Goal: Transaction & Acquisition: Purchase product/service

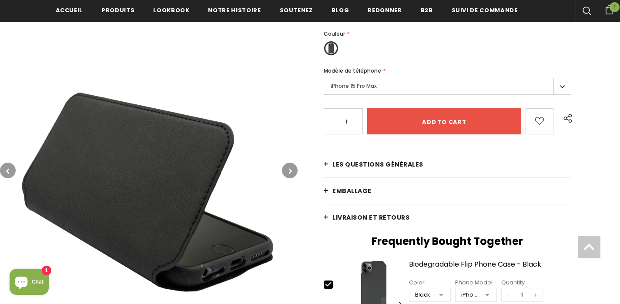
scroll to position [189, 0]
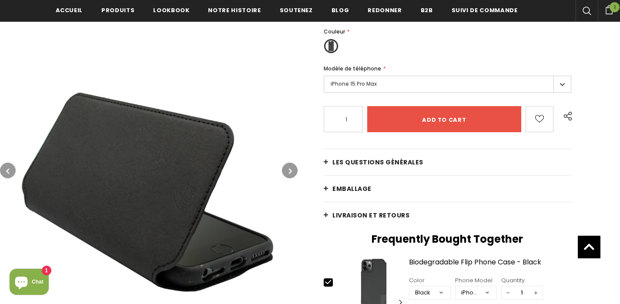
click at [284, 174] on button "button" at bounding box center [290, 171] width 16 height 16
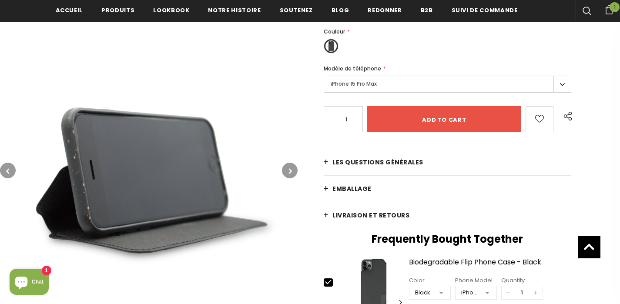
click at [283, 168] on button "button" at bounding box center [290, 171] width 16 height 16
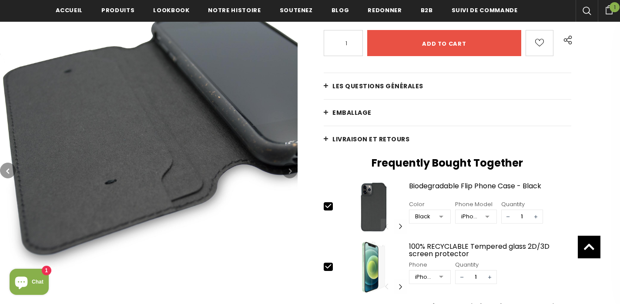
scroll to position [267, 0]
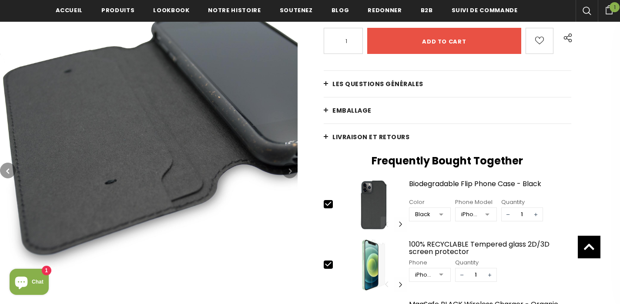
click at [287, 166] on button "button" at bounding box center [290, 171] width 16 height 16
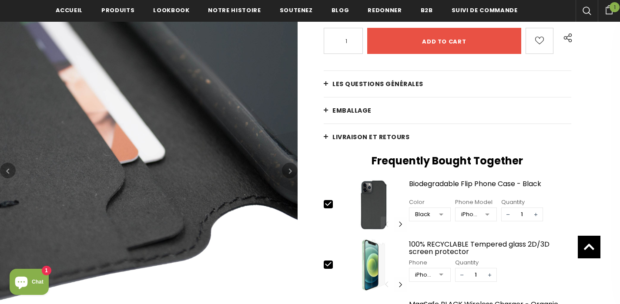
click at [296, 171] on button "button" at bounding box center [290, 171] width 16 height 16
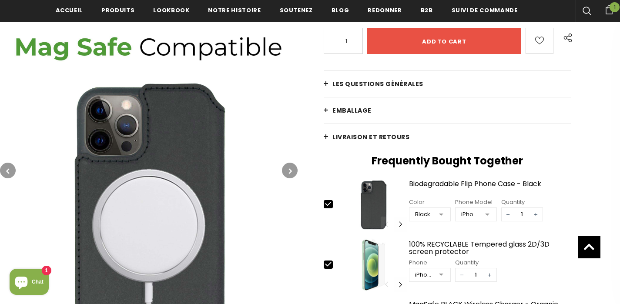
click at [296, 171] on button "button" at bounding box center [290, 171] width 16 height 16
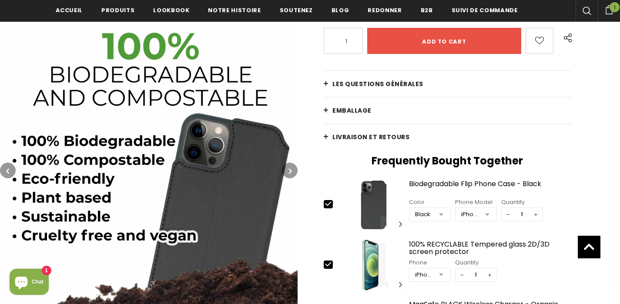
click at [296, 171] on button "button" at bounding box center [290, 171] width 16 height 16
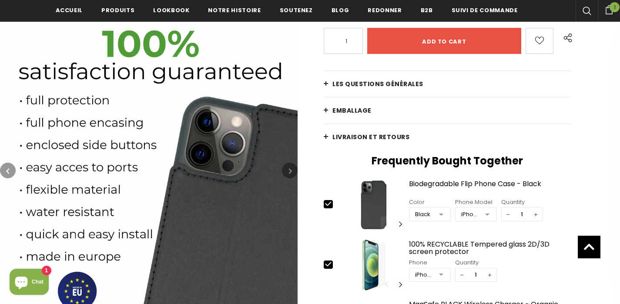
click at [296, 171] on button "button" at bounding box center [290, 171] width 16 height 16
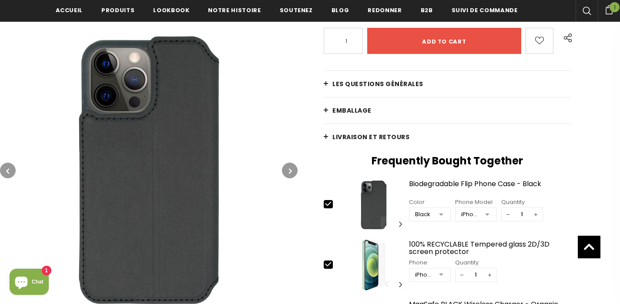
click at [296, 171] on button "button" at bounding box center [290, 171] width 16 height 16
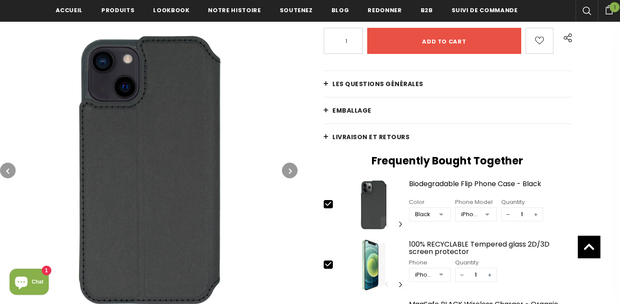
click at [296, 171] on button "button" at bounding box center [290, 171] width 16 height 16
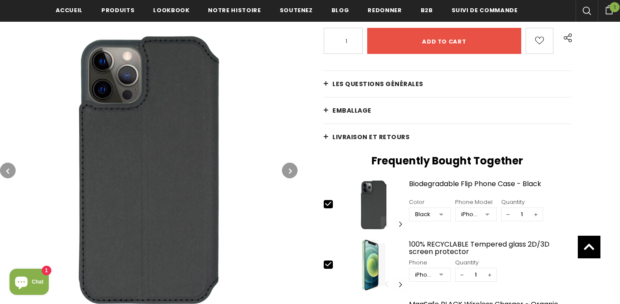
click at [296, 171] on button "button" at bounding box center [290, 171] width 16 height 16
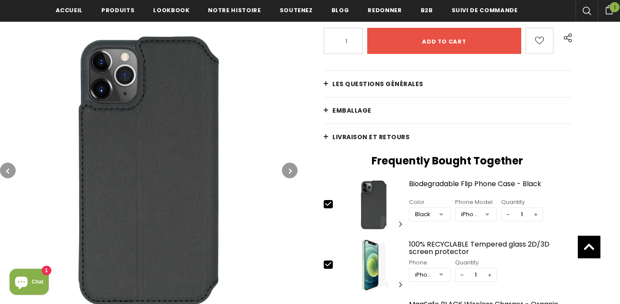
click at [296, 171] on button "button" at bounding box center [290, 171] width 16 height 16
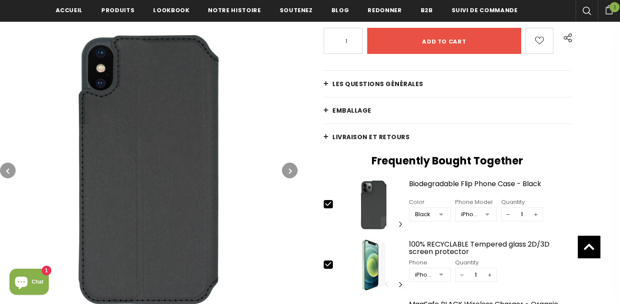
click at [296, 171] on button "button" at bounding box center [290, 171] width 16 height 16
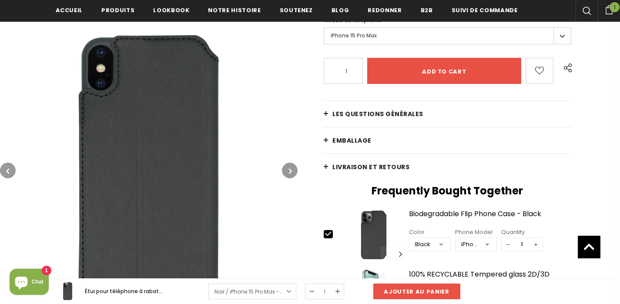
scroll to position [0, 0]
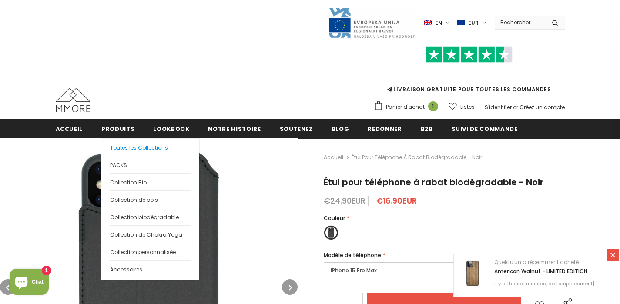
click at [137, 145] on span "Toutes les Collections" at bounding box center [139, 147] width 58 height 7
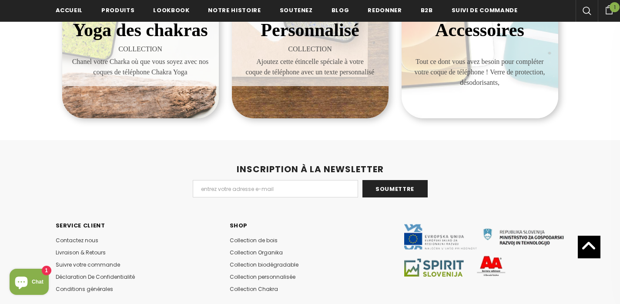
scroll to position [573, 0]
click at [494, 86] on span "Tout ce dont vous avez besoin pour compléter votre coque de téléphone ! Verre d…" at bounding box center [480, 71] width 144 height 31
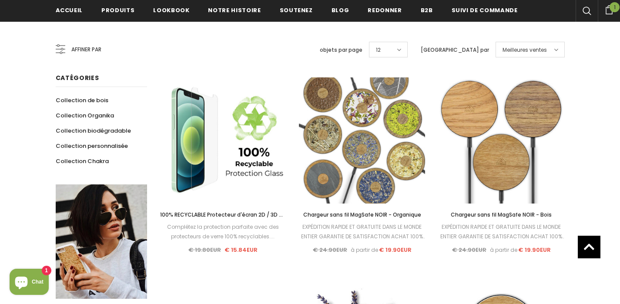
scroll to position [156, 0]
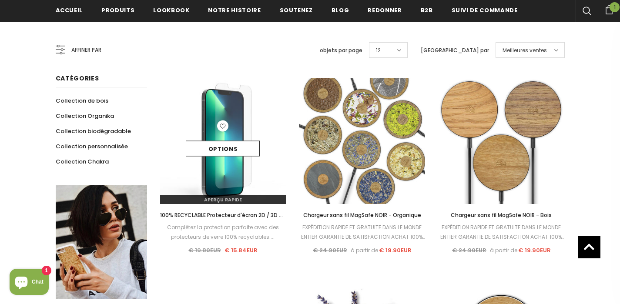
click at [238, 186] on img at bounding box center [223, 141] width 126 height 126
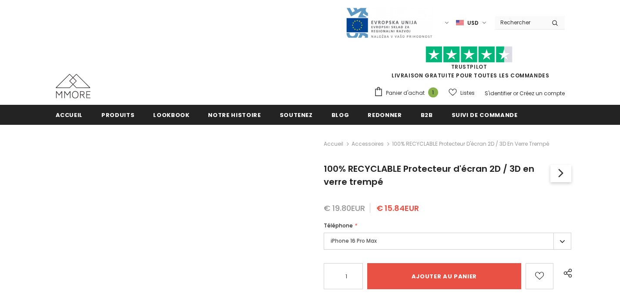
type input "Add to cart"
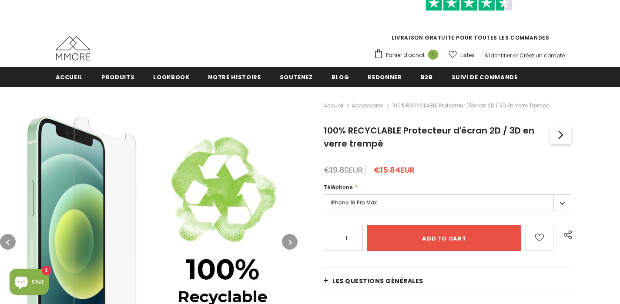
scroll to position [71, 0]
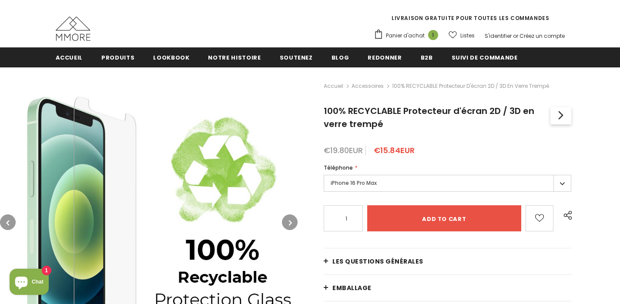
click at [380, 184] on label "iPhone 16 Pro Max" at bounding box center [448, 183] width 248 height 17
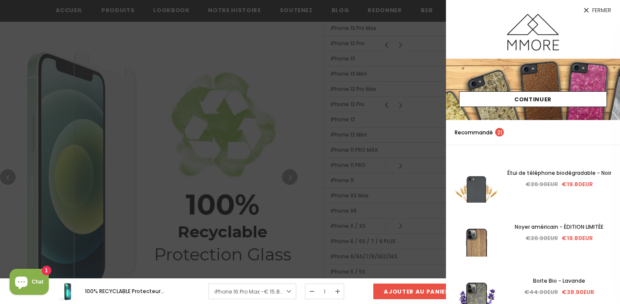
scroll to position [463, 0]
click at [285, 291] on span "€ 15.84EUR" at bounding box center [278, 291] width 29 height 7
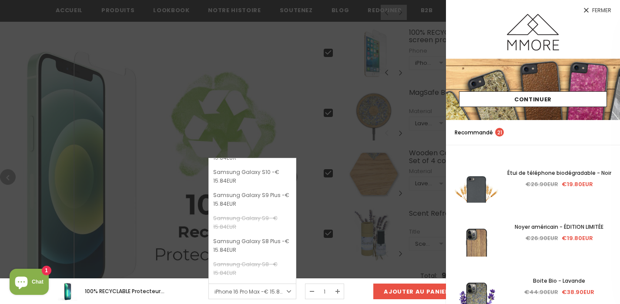
scroll to position [927, 0]
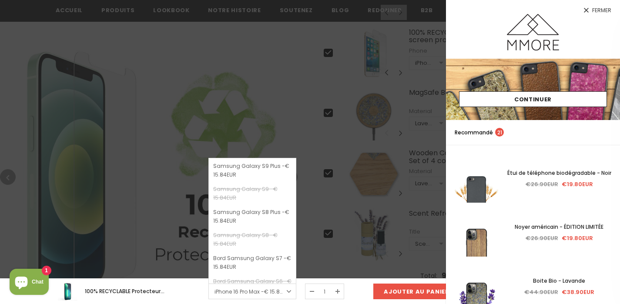
click at [320, 223] on div at bounding box center [310, 152] width 620 height 304
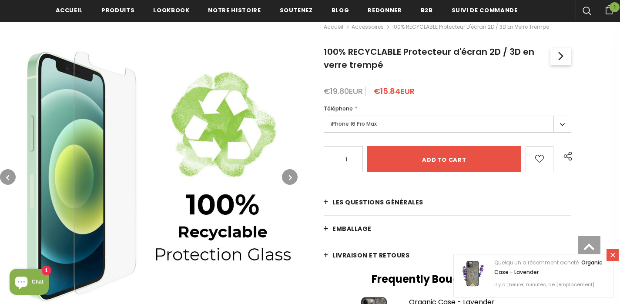
scroll to position [136, 0]
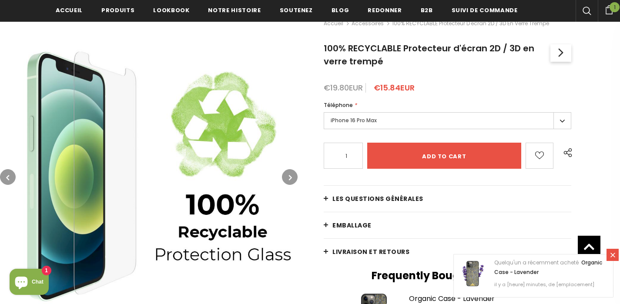
click at [380, 118] on label "iPhone 16 Pro Max" at bounding box center [448, 120] width 248 height 17
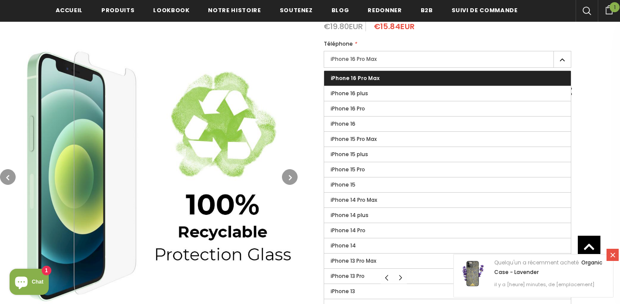
scroll to position [190, 0]
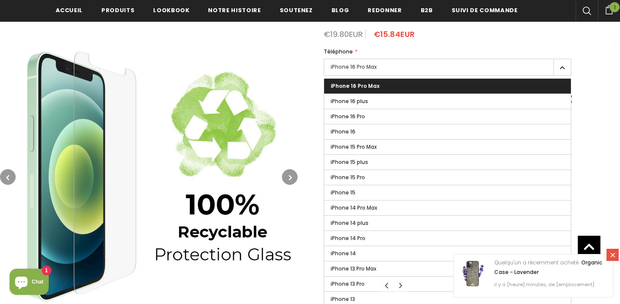
click at [430, 67] on label "iPhone 16 Pro Max" at bounding box center [448, 67] width 248 height 17
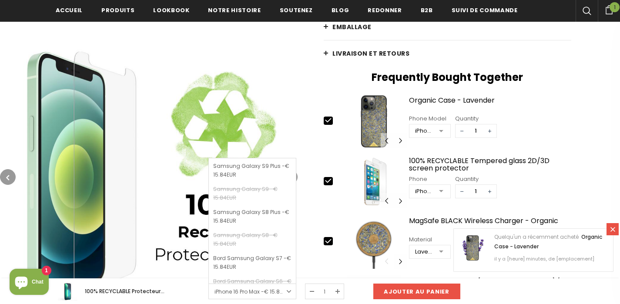
scroll to position [337, 0]
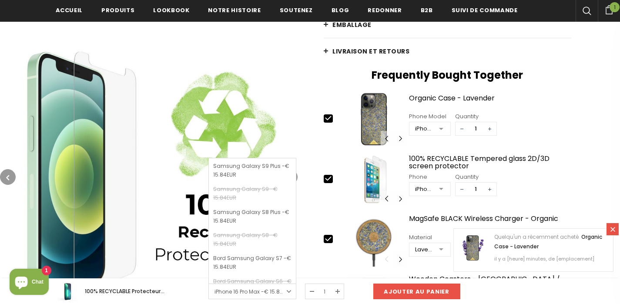
click at [327, 120] on icon at bounding box center [329, 118] width 6 height 4
type input "0"
click at [330, 177] on icon at bounding box center [329, 179] width 6 height 4
type input "0"
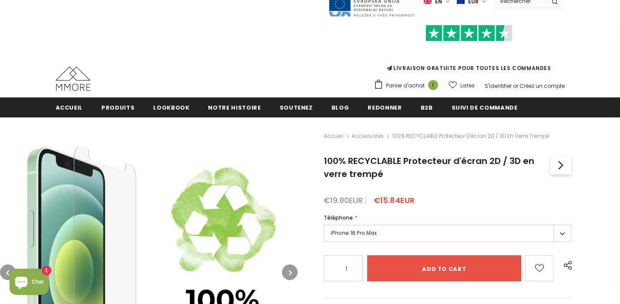
scroll to position [22, 0]
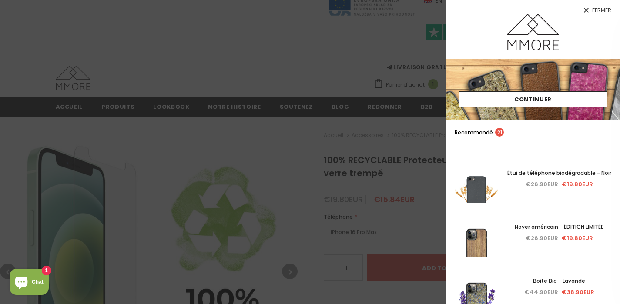
click at [308, 158] on div at bounding box center [310, 152] width 620 height 304
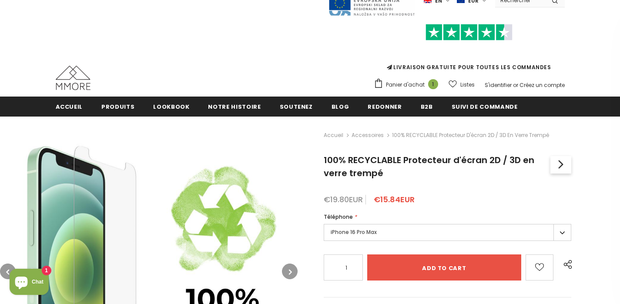
drag, startPoint x: 383, startPoint y: 181, endPoint x: 316, endPoint y: 157, distance: 71.7
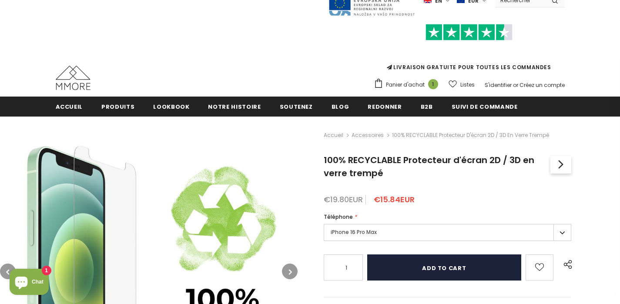
copy span "100% RECYCLABLE Protecteur d'écran 2D / 3D en verre trempé"
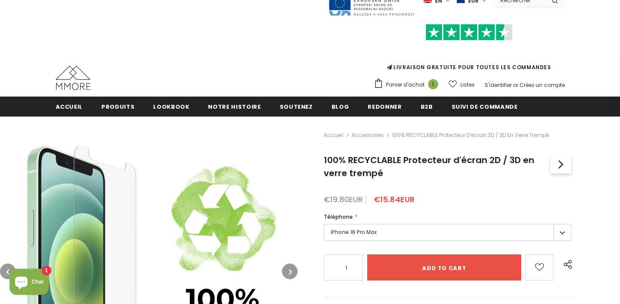
click at [410, 168] on h1 "100% RECYCLABLE Protecteur d'écran 2D / 3D en verre trempé" at bounding box center [437, 167] width 227 height 26
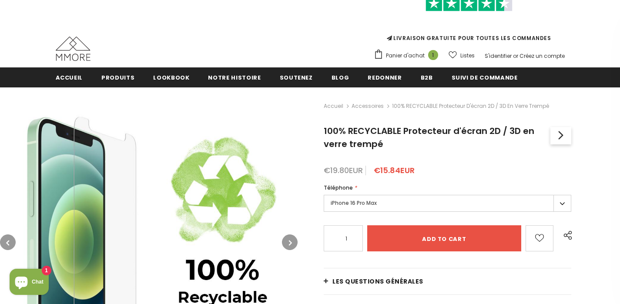
scroll to position [52, 0]
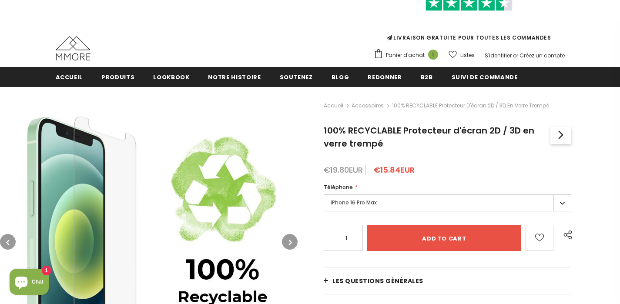
click at [473, 191] on div "Téléphone *" at bounding box center [448, 187] width 248 height 9
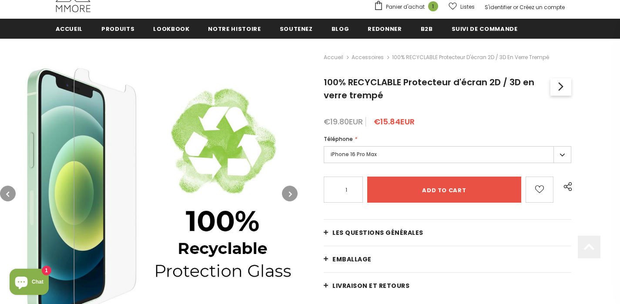
scroll to position [101, 0]
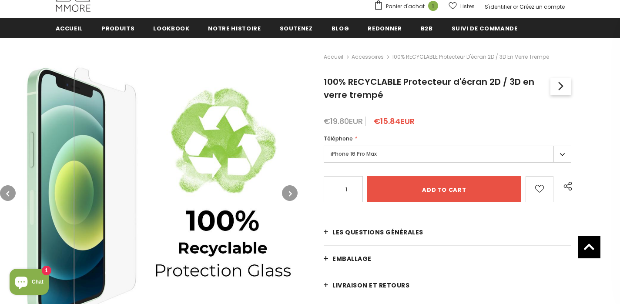
click at [440, 145] on div "Téléphone * iPhone 16 Pro Max iPhone 16 Pro Max iPhone 16 plus iPhone 16 Pro iP…" at bounding box center [448, 149] width 248 height 31
click at [434, 152] on label "iPhone 16 Pro Max" at bounding box center [448, 154] width 248 height 17
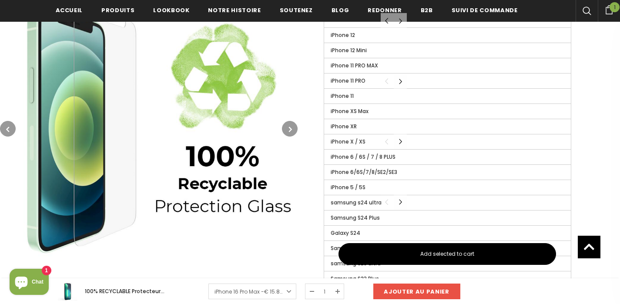
scroll to position [515, 0]
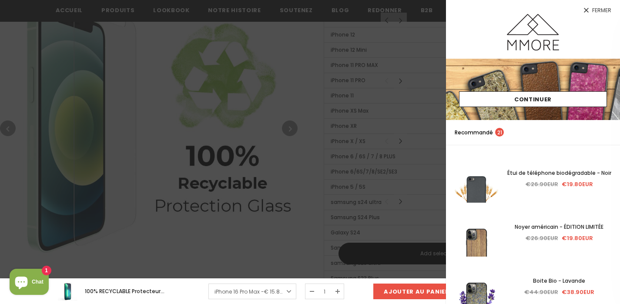
click at [273, 176] on div at bounding box center [310, 152] width 620 height 304
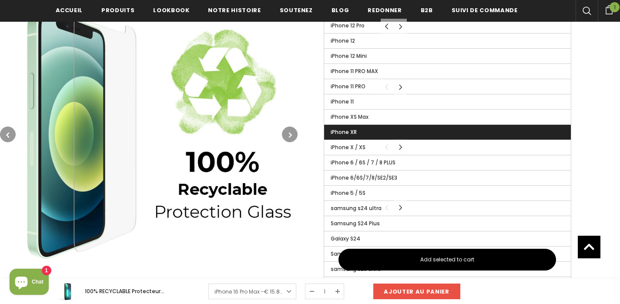
scroll to position [508, 0]
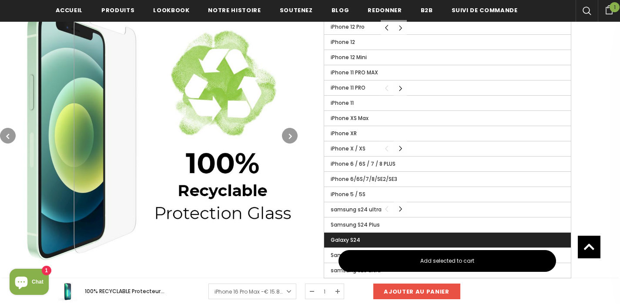
click at [437, 234] on label "Galaxy S24" at bounding box center [447, 240] width 247 height 15
click at [0, 0] on input "Galaxy S24" at bounding box center [0, 0] width 0 height 0
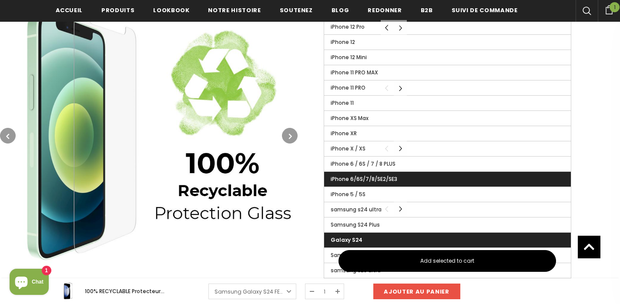
click at [437, 184] on label "iPhone 6/6S/7/8/SE2/SE3" at bounding box center [447, 179] width 247 height 15
click at [0, 0] on input "iPhone 6/6S/7/8/SE2/SE3" at bounding box center [0, 0] width 0 height 0
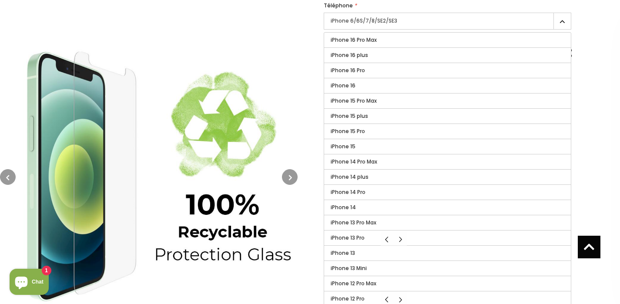
scroll to position [5, 0]
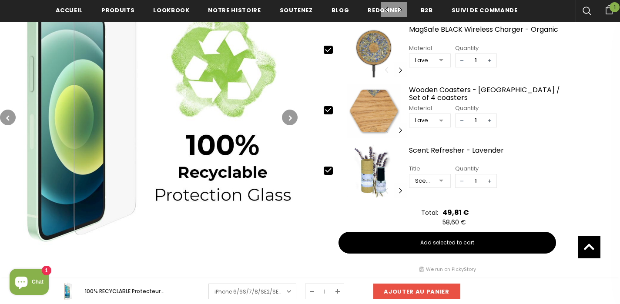
scroll to position [519, 0]
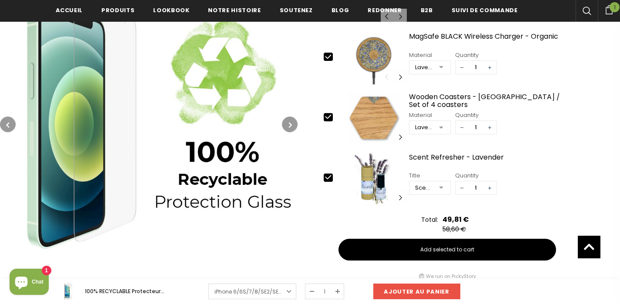
click at [331, 175] on icon at bounding box center [329, 177] width 6 height 4
type input "0"
click at [326, 109] on div "slide 1 of 18 1 / 18 2 / 18 3 / 18 4 / 18 5 / 18 6 / 18 7 / 18 8 / 18 9 / 18 10…" at bounding box center [448, 118] width 248 height 54
click at [331, 113] on icon at bounding box center [328, 116] width 9 height 9
type input "0"
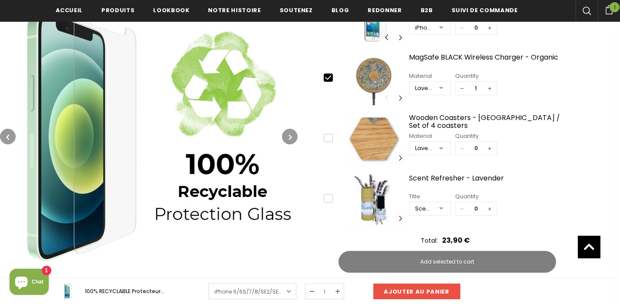
click at [326, 78] on icon at bounding box center [328, 77] width 9 height 9
type input "0"
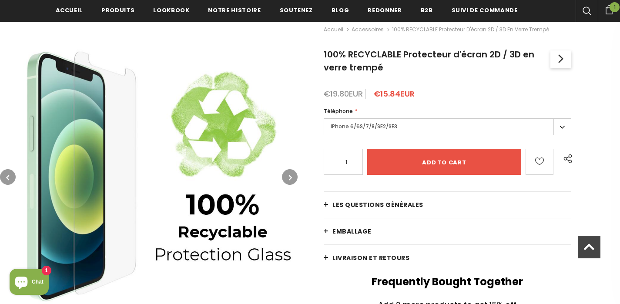
scroll to position [132, 0]
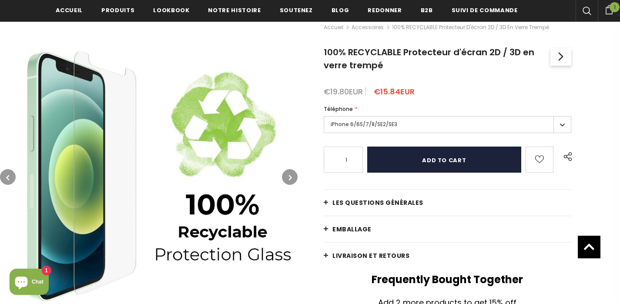
click at [443, 161] on input "Add to cart" at bounding box center [444, 160] width 154 height 26
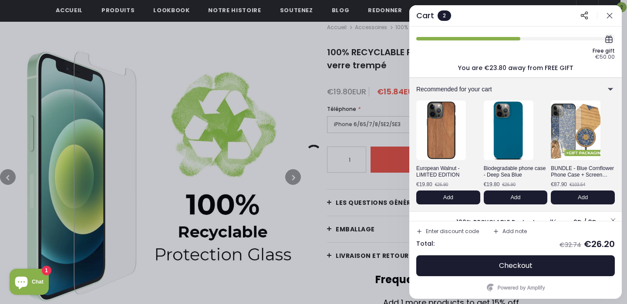
click at [302, 123] on div at bounding box center [313, 152] width 627 height 304
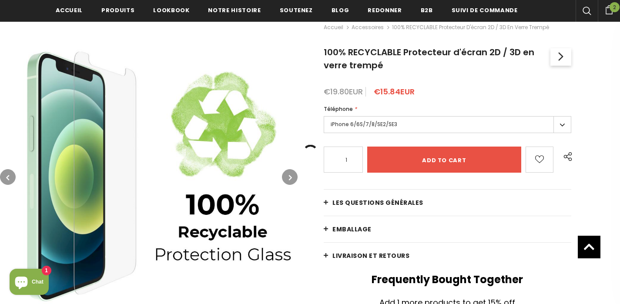
click at [390, 123] on label "iPhone 6/6S/7/8/SE2/SE3" at bounding box center [448, 124] width 248 height 17
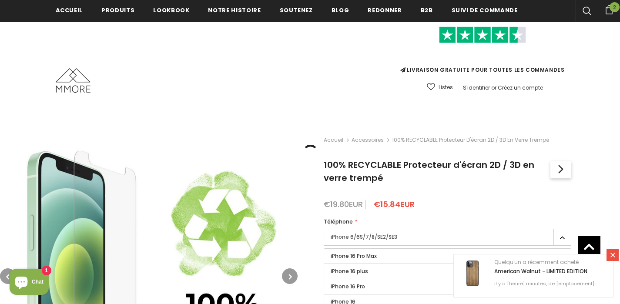
scroll to position [0, 0]
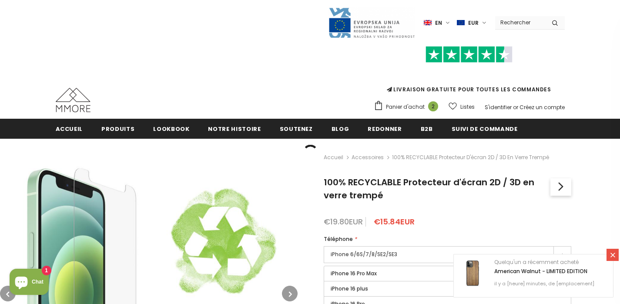
click at [376, 253] on label "iPhone 6/6S/7/8/SE2/SE3" at bounding box center [448, 254] width 248 height 17
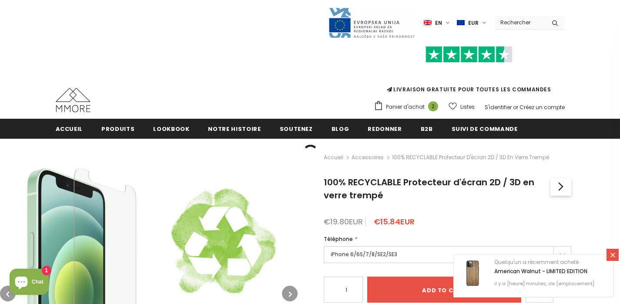
click at [616, 253] on icon at bounding box center [612, 255] width 7 height 7
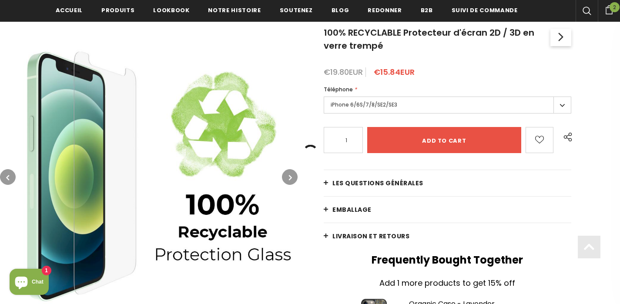
scroll to position [152, 0]
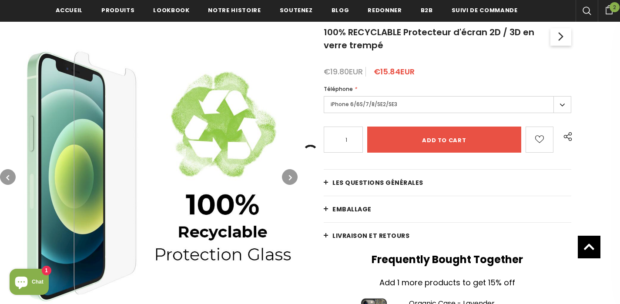
click at [559, 100] on label "iPhone 6/6S/7/8/SE2/SE3" at bounding box center [448, 104] width 248 height 17
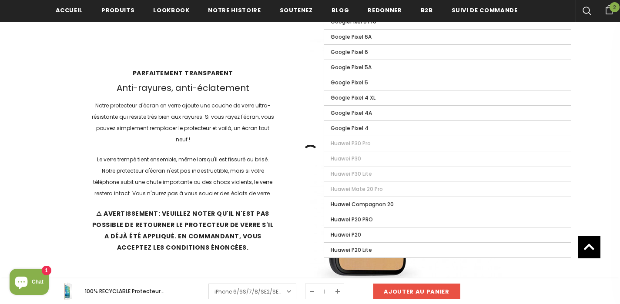
scroll to position [1276, 0]
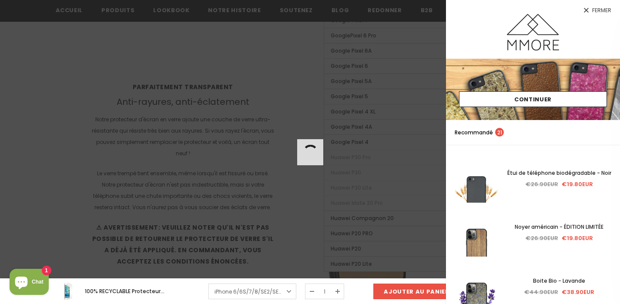
click at [262, 86] on div at bounding box center [310, 152] width 620 height 304
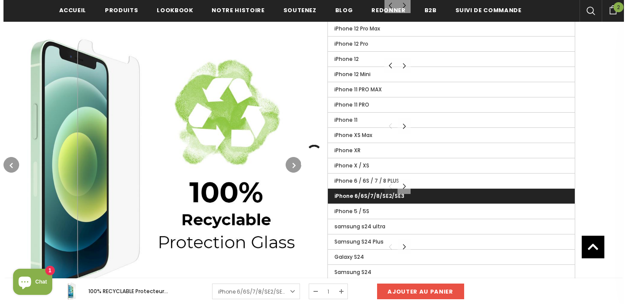
scroll to position [489, 0]
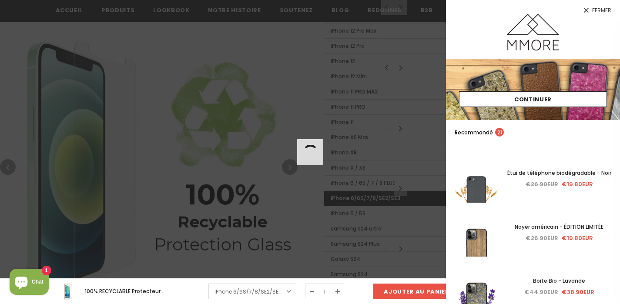
click at [603, 10] on span "Fermer" at bounding box center [601, 10] width 19 height 5
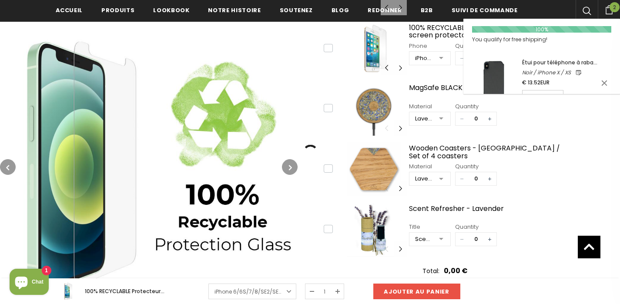
click at [614, 10] on span "2" at bounding box center [615, 7] width 10 height 10
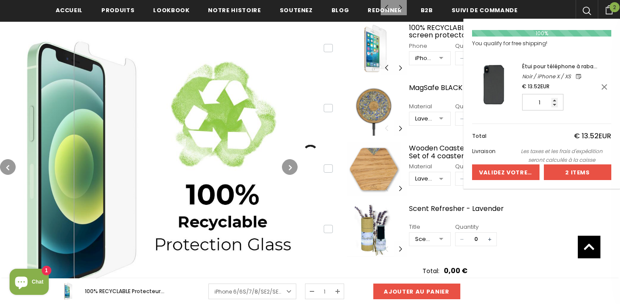
click at [583, 172] on div at bounding box center [578, 172] width 67 height 15
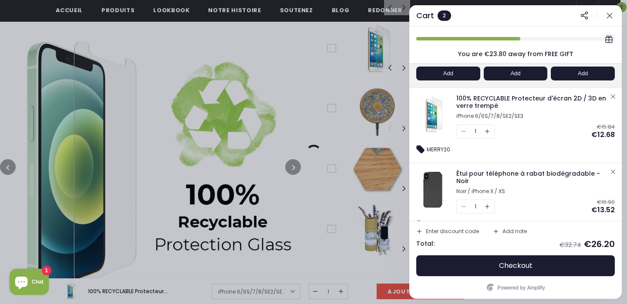
scroll to position [126, 0]
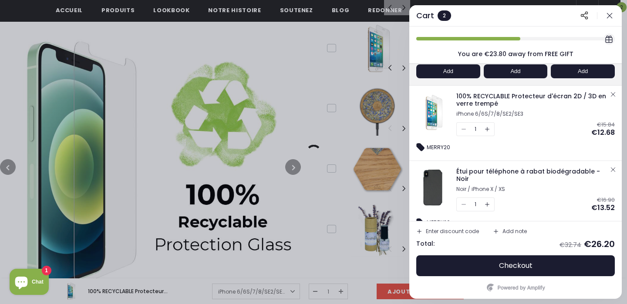
click at [444, 229] on div "Enter discount code" at bounding box center [452, 231] width 53 height 5
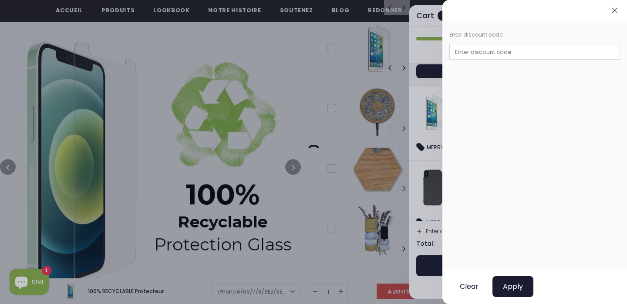
click at [482, 52] on input "text" at bounding box center [534, 52] width 171 height 16
type input "MERRY20"
click at [523, 293] on button "Apply" at bounding box center [512, 286] width 41 height 21
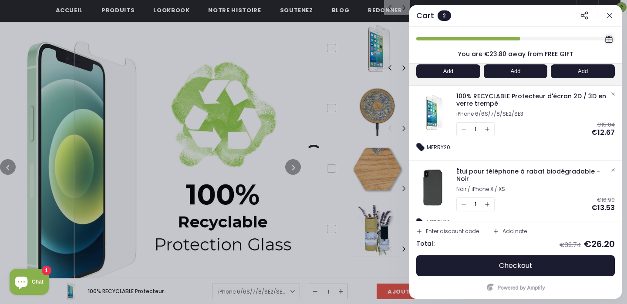
click at [33, 278] on span "Chat" at bounding box center [38, 282] width 12 height 13
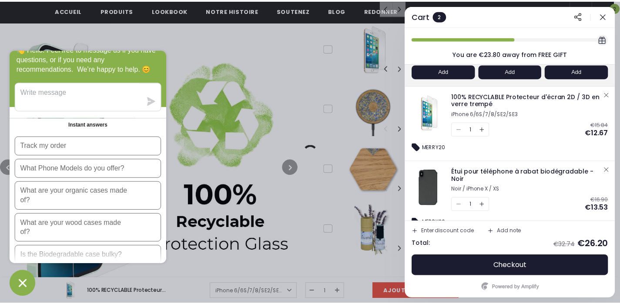
scroll to position [26, 0]
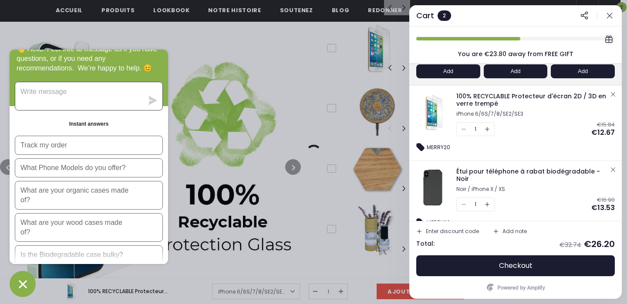
click at [77, 94] on textarea "Message us" at bounding box center [79, 96] width 128 height 28
type textarea "PROMO CODE ?"
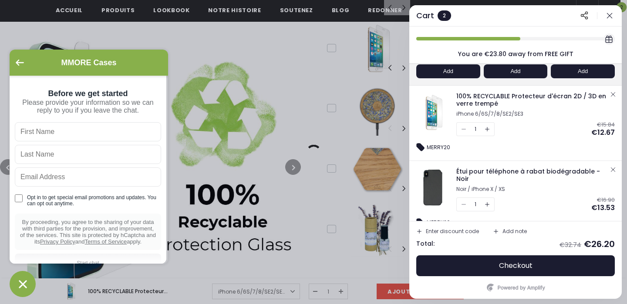
click at [17, 57] on div "MMORE Cases" at bounding box center [89, 63] width 148 height 16
click at [17, 64] on icon "Go back to the main screen" at bounding box center [20, 63] width 8 height 6
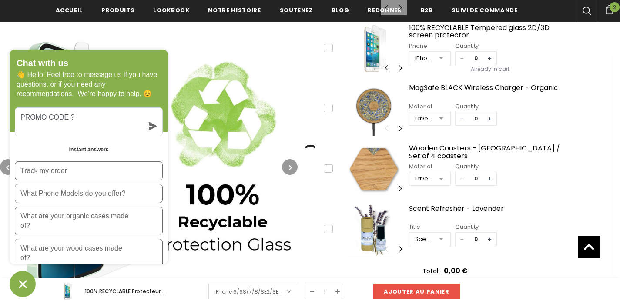
scroll to position [0, 0]
click at [357, 190] on img at bounding box center [374, 169] width 66 height 54
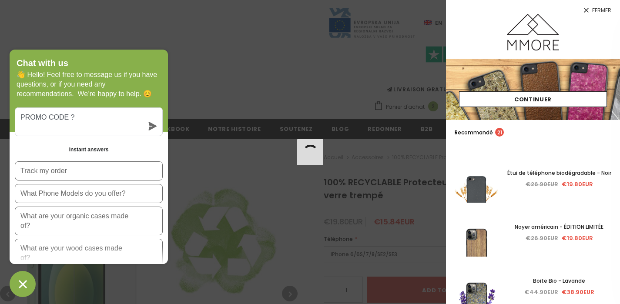
click at [602, 9] on span "Fermer" at bounding box center [601, 10] width 19 height 5
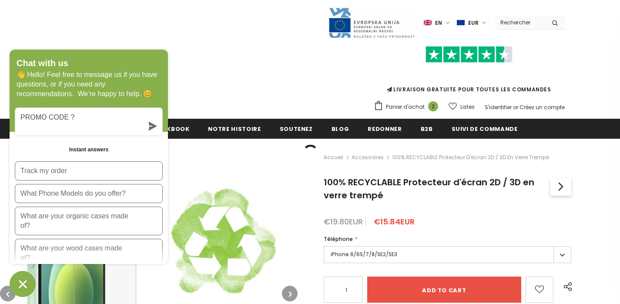
click at [30, 282] on button "Chat window" at bounding box center [23, 284] width 26 height 26
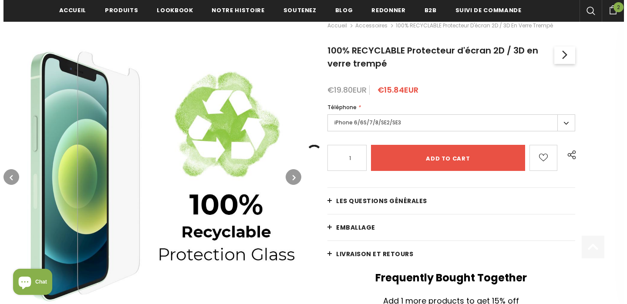
scroll to position [138, 0]
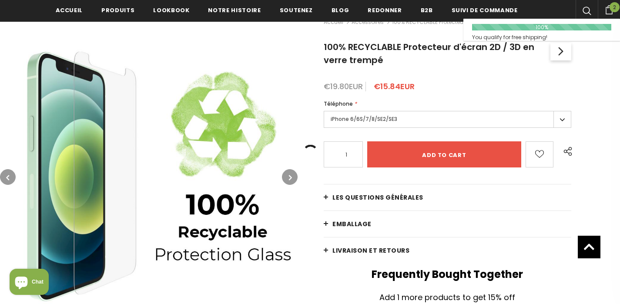
click at [612, 10] on span "2" at bounding box center [615, 7] width 10 height 10
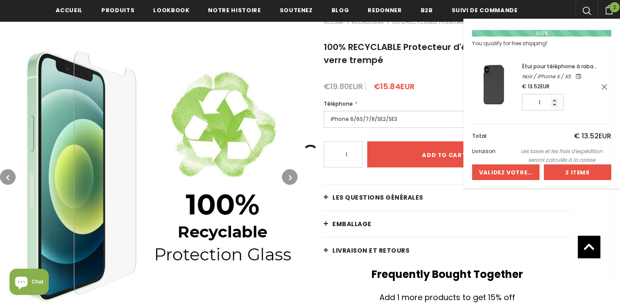
click at [572, 171] on div at bounding box center [578, 172] width 67 height 15
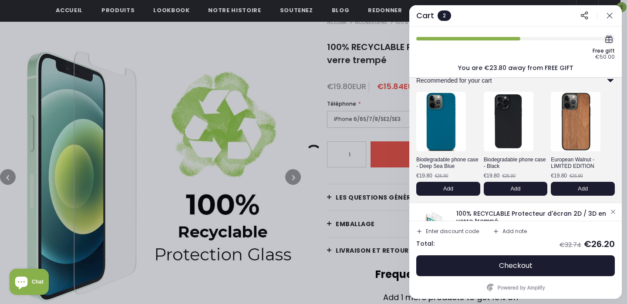
scroll to position [0, 0]
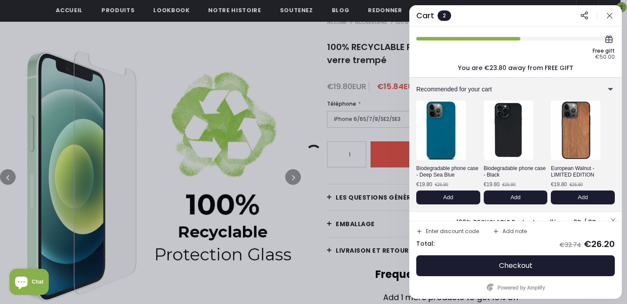
click at [607, 38] on div at bounding box center [608, 39] width 11 height 11
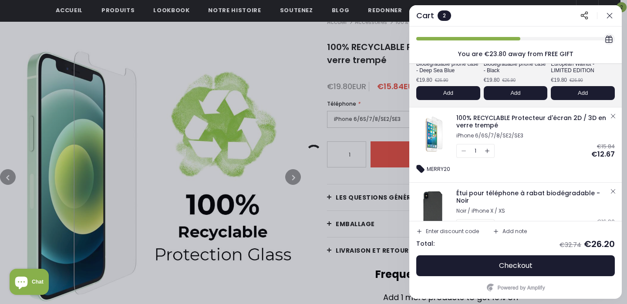
scroll to position [138, 0]
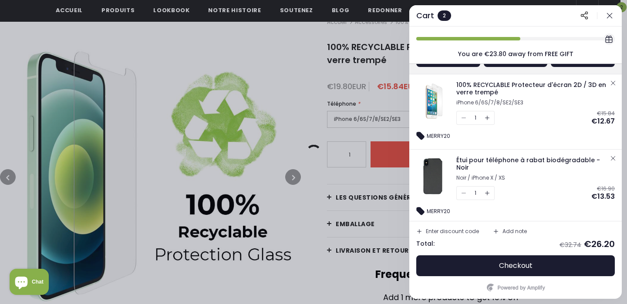
click at [457, 229] on div "Enter discount code" at bounding box center [452, 231] width 53 height 5
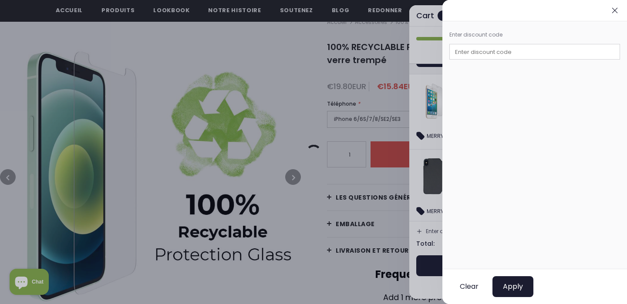
click at [484, 56] on input "text" at bounding box center [534, 52] width 171 height 16
type input "MERRY50"
click at [517, 283] on span "Apply" at bounding box center [513, 286] width 20 height 9
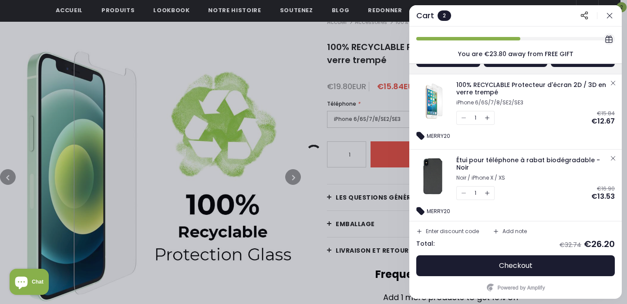
click at [457, 229] on div "Enter discount code" at bounding box center [452, 231] width 53 height 5
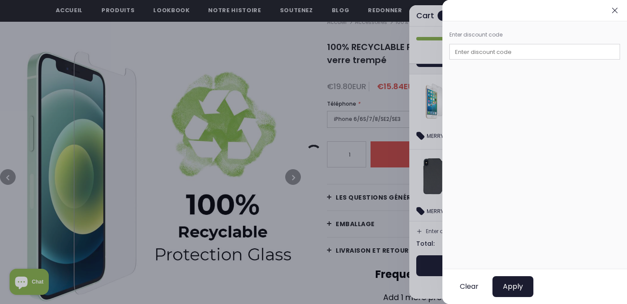
click at [470, 50] on input "text" at bounding box center [534, 52] width 171 height 16
type input "M"
click at [515, 56] on input "text" at bounding box center [534, 52] width 171 height 16
type input "MERRY40"
click at [524, 285] on button "Apply" at bounding box center [512, 286] width 41 height 21
